Goal: Use online tool/utility: Utilize a website feature to perform a specific function

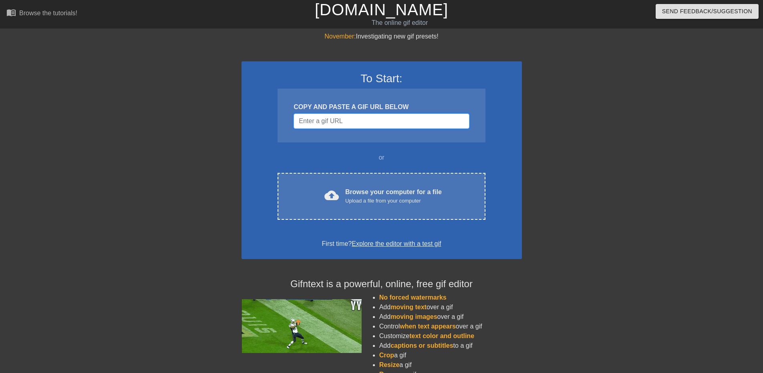
click at [342, 126] on input "Username" at bounding box center [381, 120] width 175 height 15
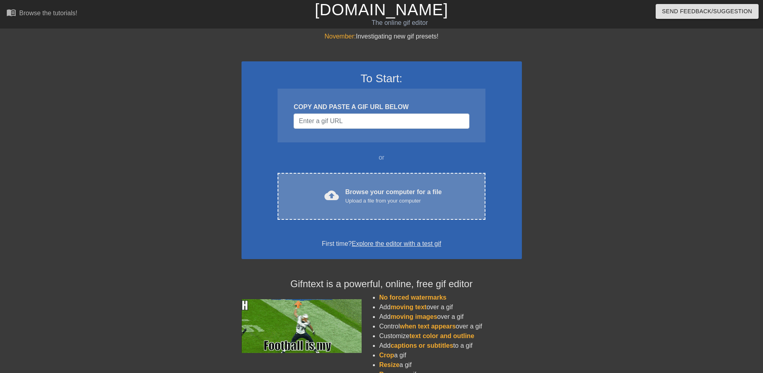
click at [432, 208] on div "cloud_upload Browse your computer for a file Upload a file from your computer C…" at bounding box center [381, 196] width 207 height 47
click at [362, 198] on div "Upload a file from your computer" at bounding box center [393, 201] width 97 height 8
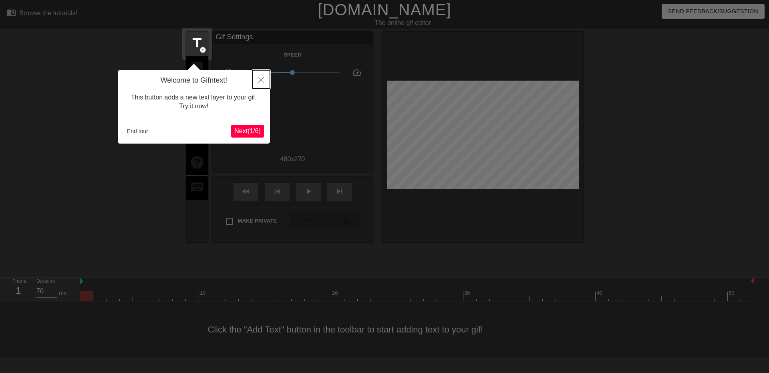
click at [258, 78] on button "Close" at bounding box center [261, 79] width 18 height 18
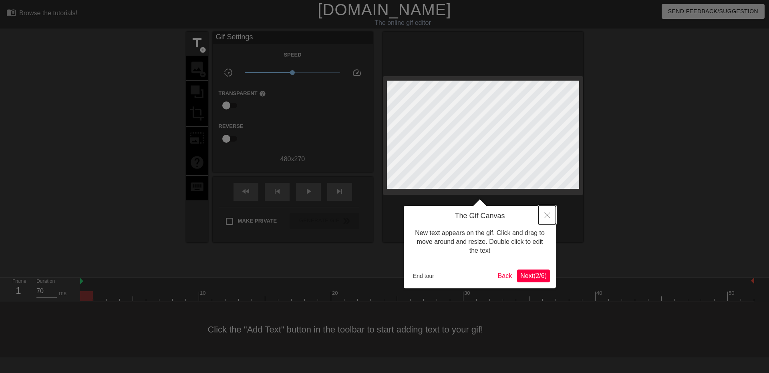
click at [545, 214] on icon "Close" at bounding box center [547, 215] width 6 height 6
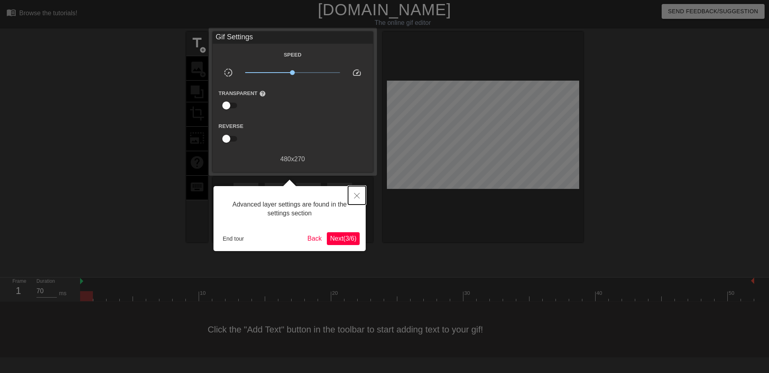
click at [355, 191] on button "Close" at bounding box center [357, 195] width 18 height 18
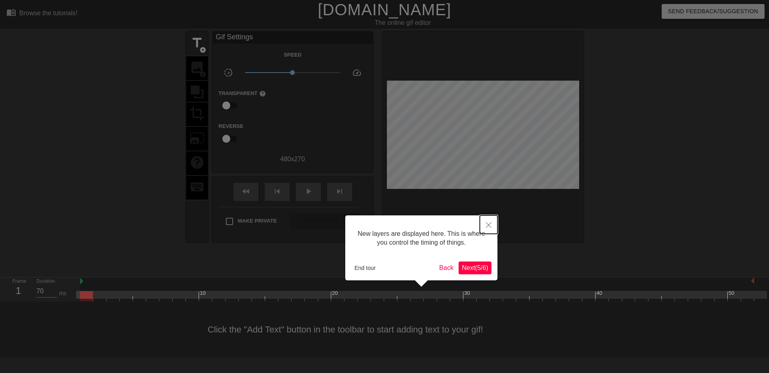
click at [486, 224] on icon "Close" at bounding box center [489, 225] width 6 height 6
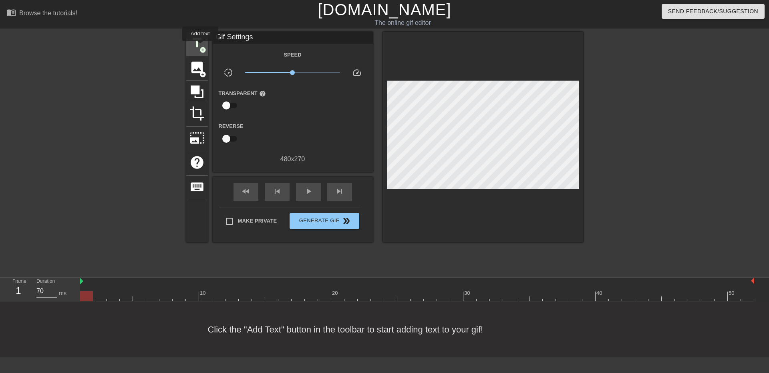
click at [200, 46] on span "add_circle" at bounding box center [202, 49] width 7 height 7
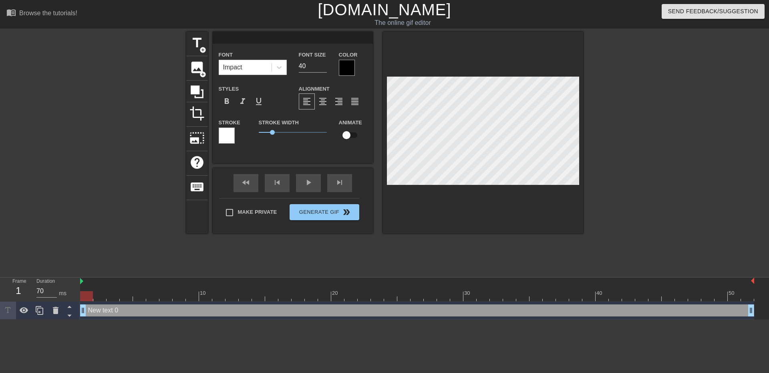
scroll to position [1, 1]
type input "D"
type textarea "D"
type input "Do"
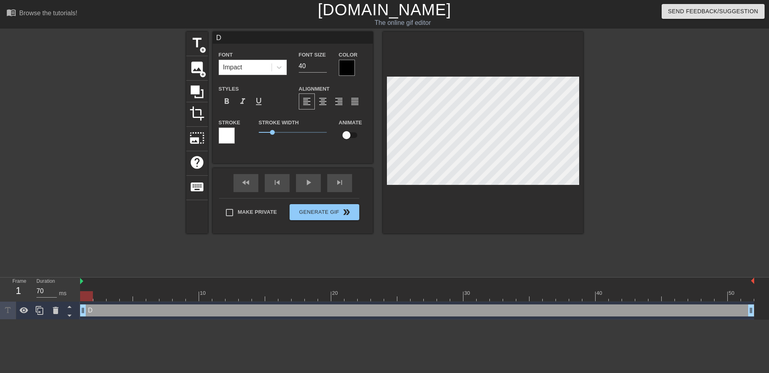
type textarea "Do"
type input "Don"
type textarea "Don"
type input "Don'"
type textarea "Don'"
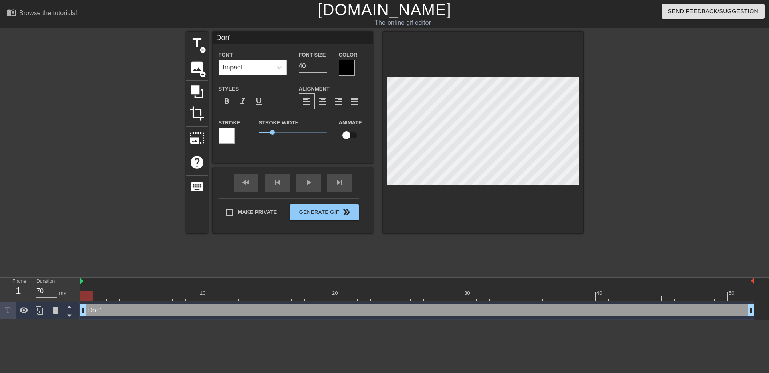
type input "Don't"
type textarea "Don't"
type input "Don't"
type textarea "Don't"
type input "Don't C"
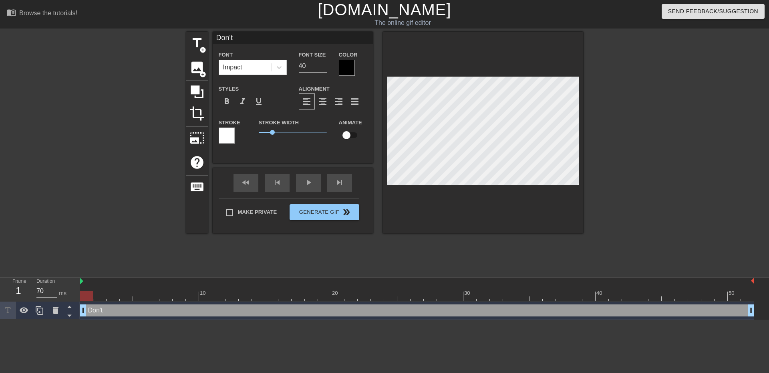
type textarea "Don't C"
type input "Don't Ca"
type textarea "Don't Ca"
type input "Don't Car"
type textarea "Don't Car"
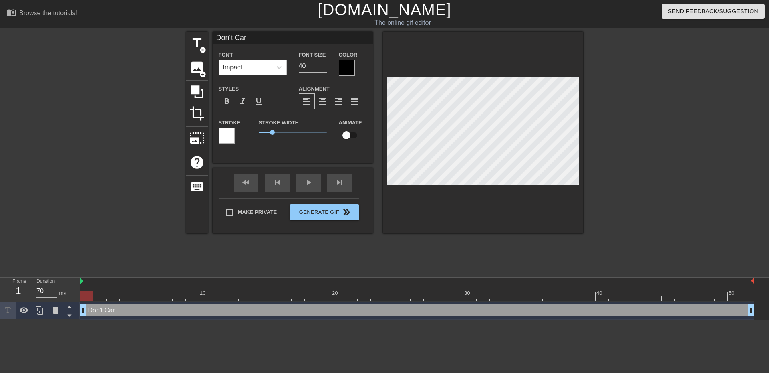
scroll to position [1, 2]
type input "Don't Care"
type textarea "Don't Care"
click at [605, 136] on div at bounding box center [653, 152] width 120 height 240
click at [691, 109] on div at bounding box center [653, 152] width 120 height 240
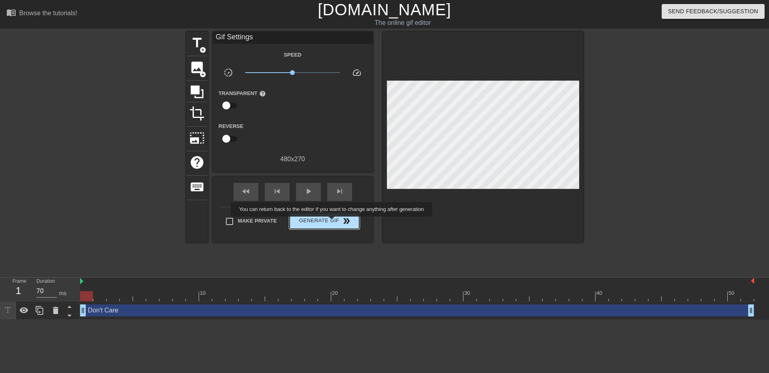
click at [332, 222] on span "Generate Gif double_arrow" at bounding box center [324, 221] width 63 height 10
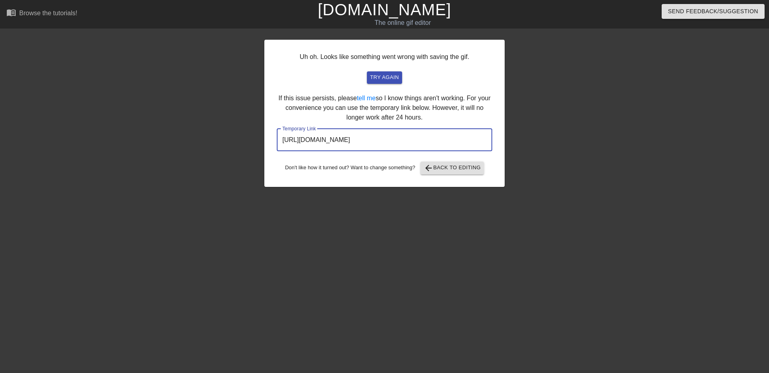
drag, startPoint x: 450, startPoint y: 141, endPoint x: 273, endPoint y: 148, distance: 177.2
click at [273, 148] on div "Uh oh. Looks like something went wrong with saving the gif. try again If this i…" at bounding box center [384, 113] width 240 height 147
click at [380, 73] on span "try again" at bounding box center [384, 77] width 29 height 9
